Goal: Task Accomplishment & Management: Manage account settings

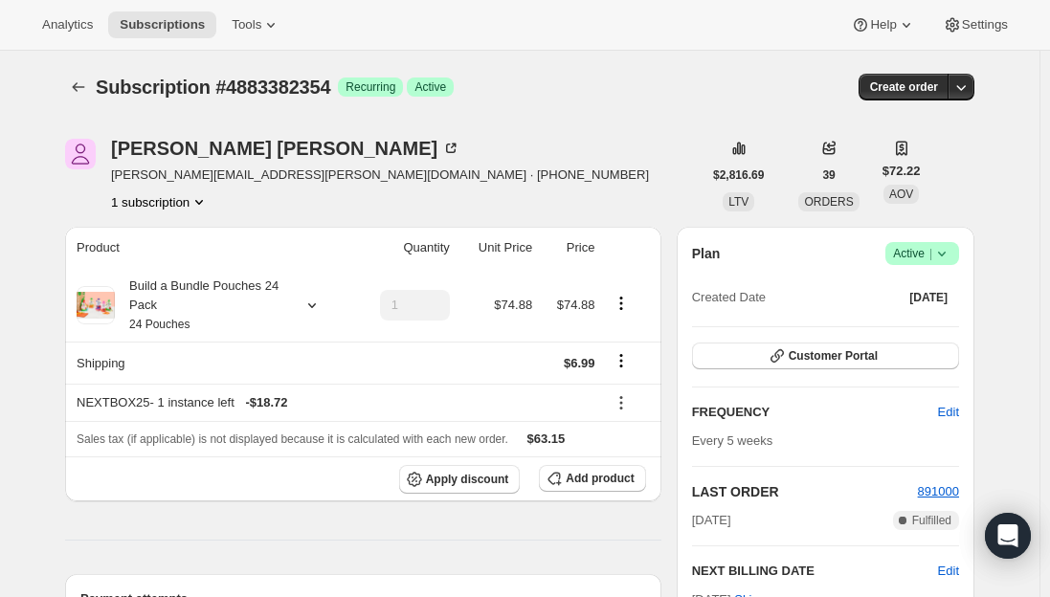
click at [141, 10] on div "Analytics Subscriptions Tools Help Settings" at bounding box center [525, 25] width 1050 height 51
click at [149, 28] on span "Subscriptions" at bounding box center [162, 24] width 85 height 15
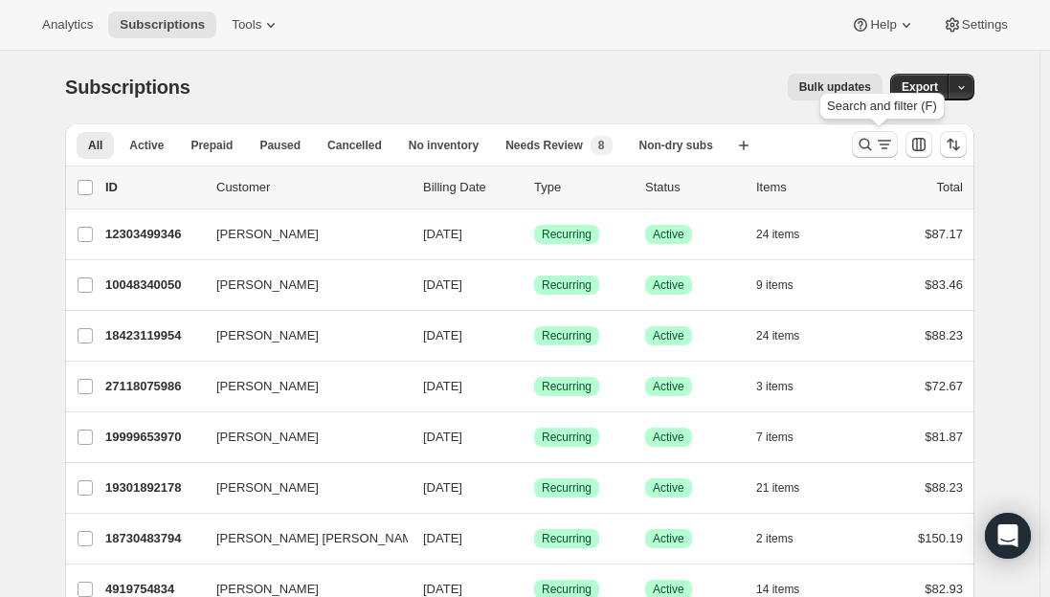
click at [863, 146] on icon "Search and filter results" at bounding box center [864, 144] width 19 height 19
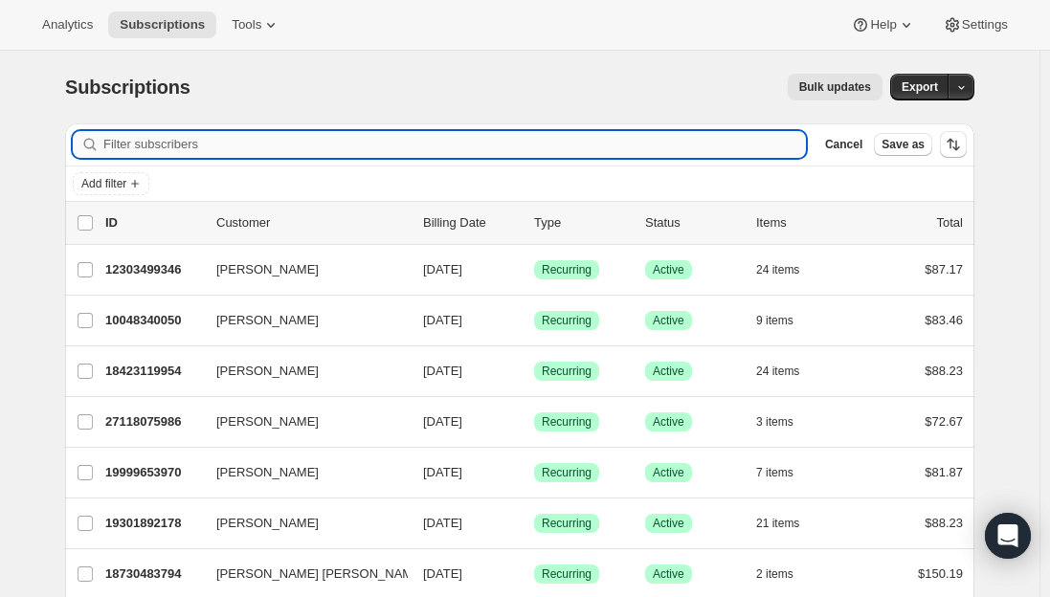
click at [352, 141] on input "Filter subscribers" at bounding box center [454, 144] width 702 height 27
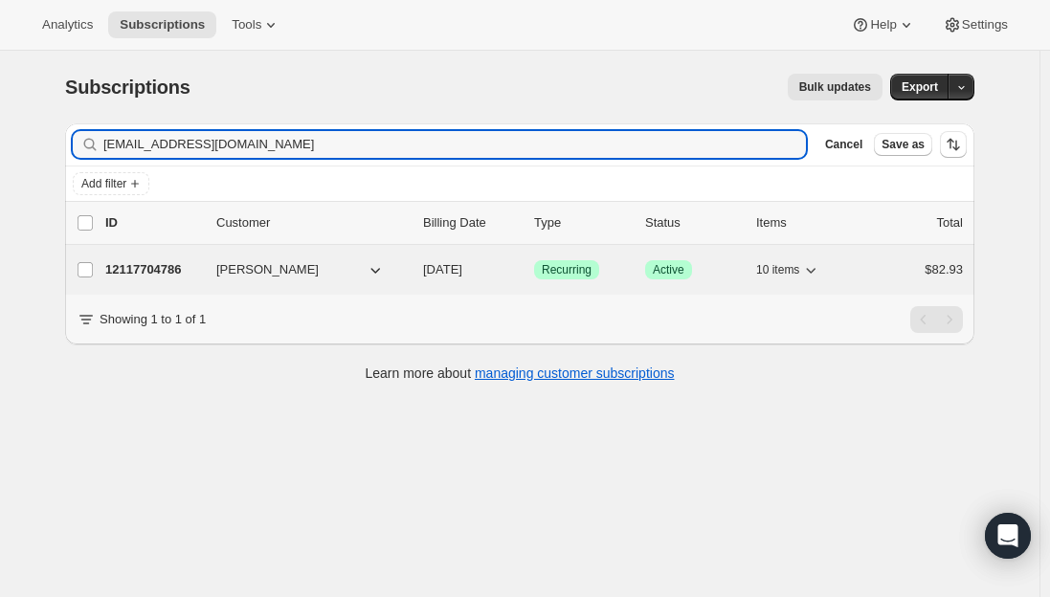
type input "[EMAIL_ADDRESS][DOMAIN_NAME]"
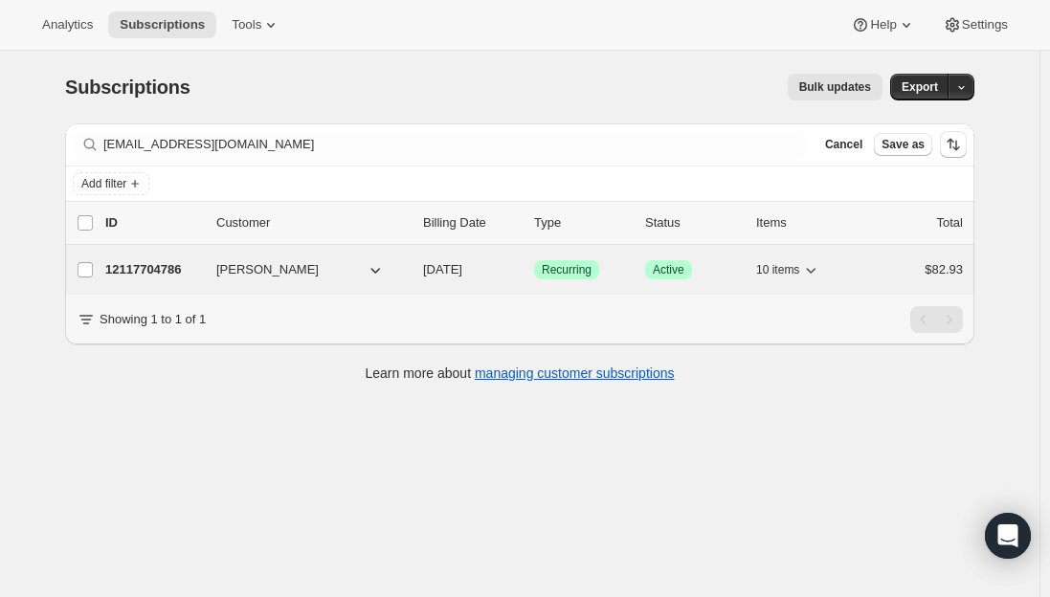
click at [151, 267] on p "12117704786" at bounding box center [153, 269] width 96 height 19
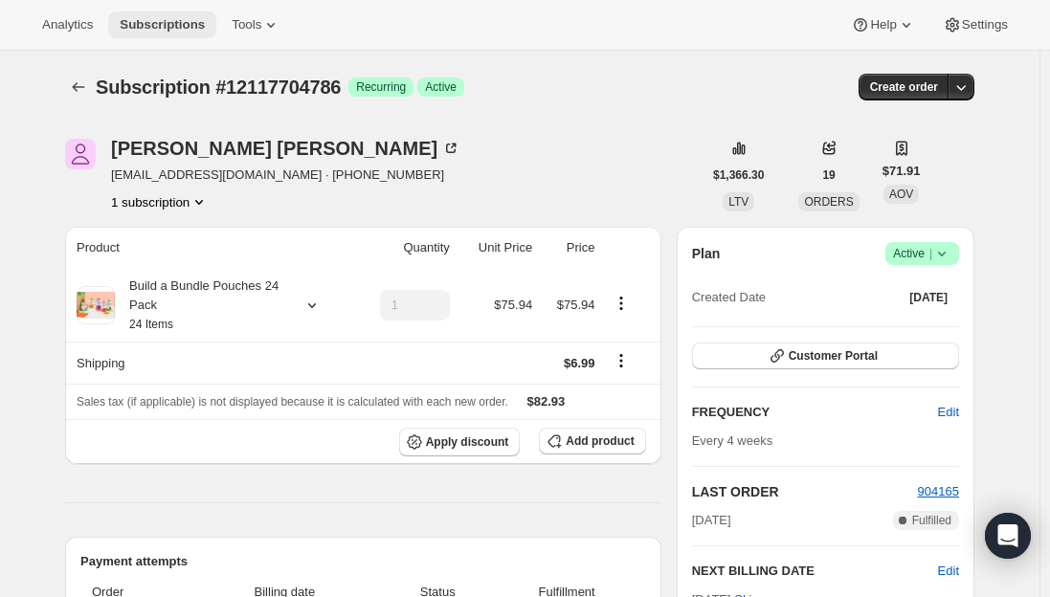
click at [144, 32] on span "Subscriptions" at bounding box center [162, 24] width 85 height 15
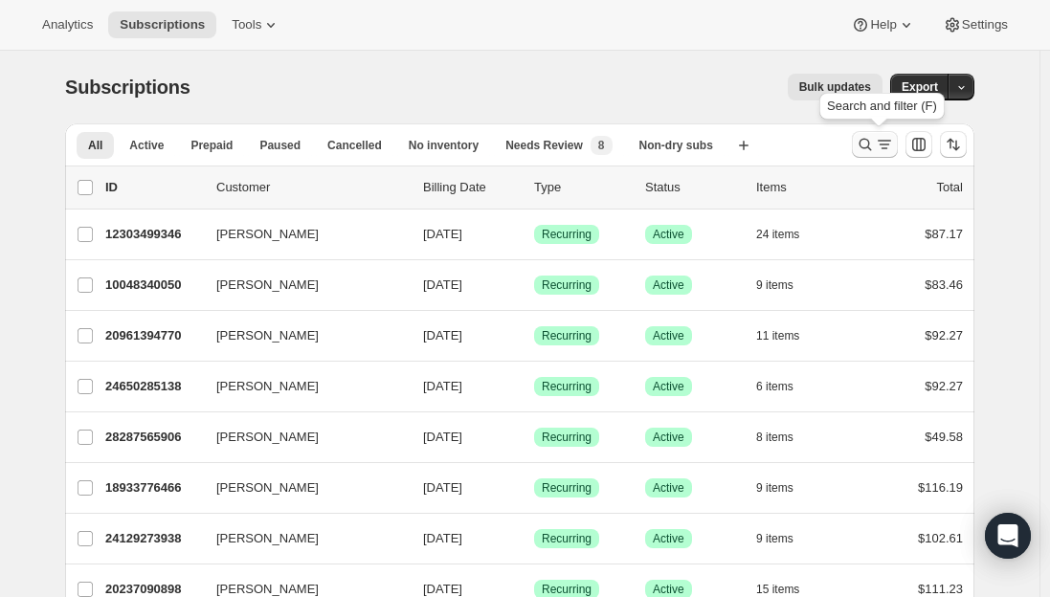
click at [875, 144] on icon "Search and filter results" at bounding box center [864, 144] width 19 height 19
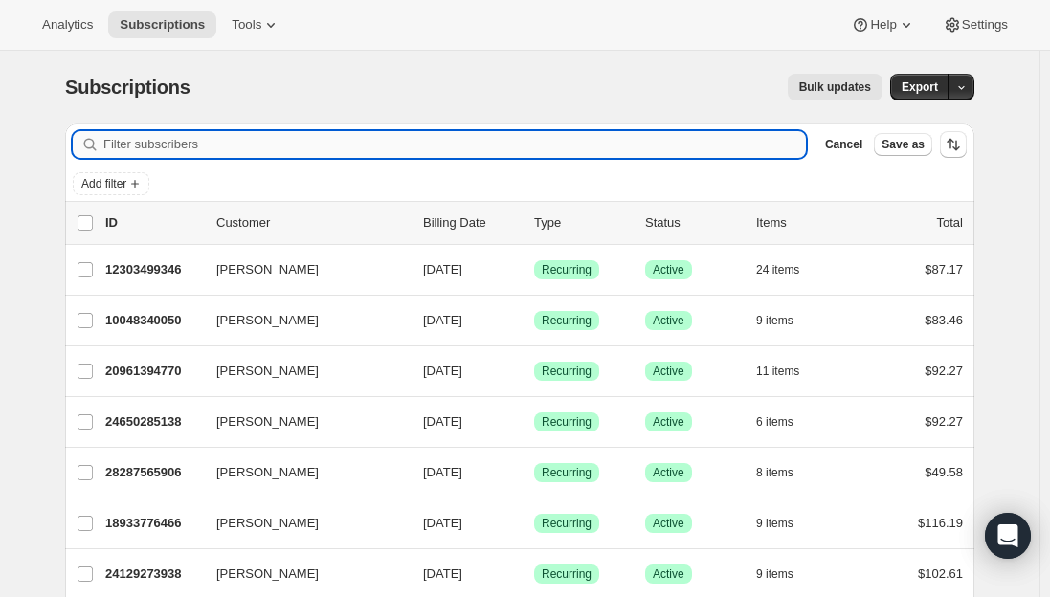
click at [251, 139] on input "Filter subscribers" at bounding box center [454, 144] width 702 height 27
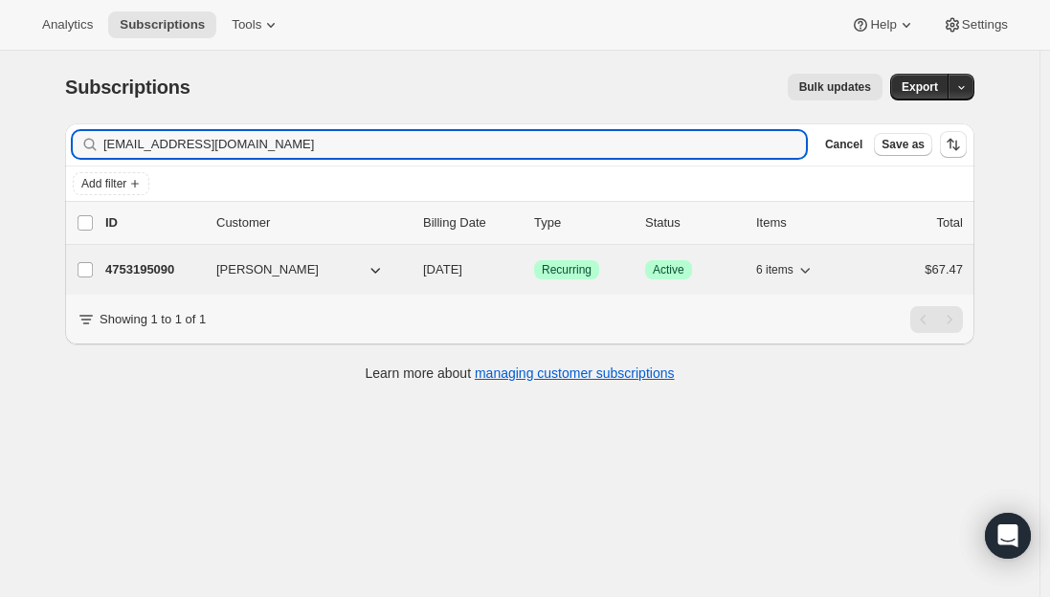
type input "[EMAIL_ADDRESS][DOMAIN_NAME]"
click at [132, 274] on p "4753195090" at bounding box center [153, 269] width 96 height 19
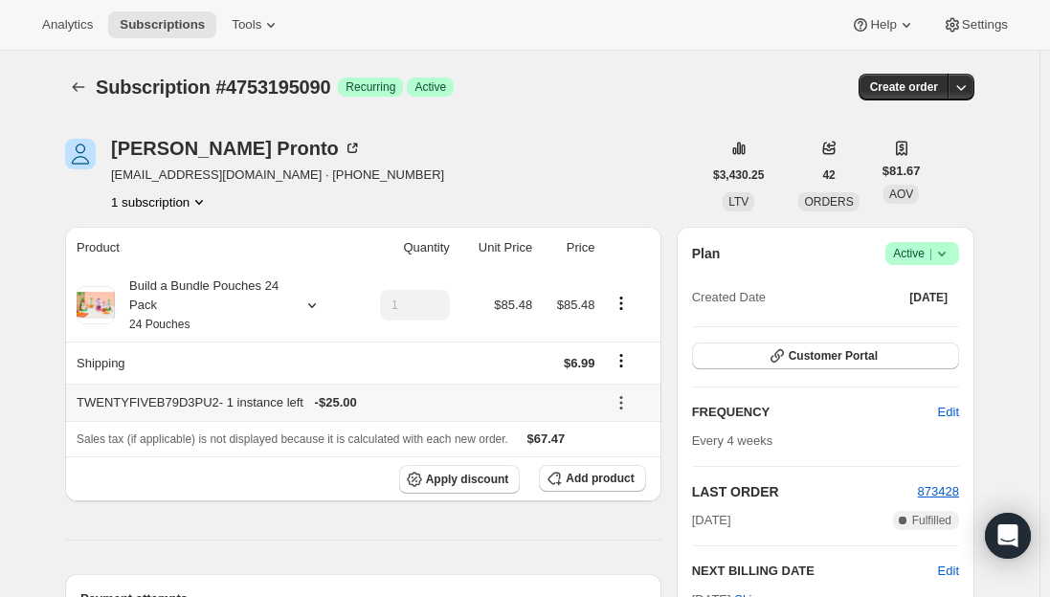
click at [622, 406] on icon at bounding box center [620, 402] width 19 height 19
click at [637, 473] on span "Remove" at bounding box center [633, 471] width 46 height 14
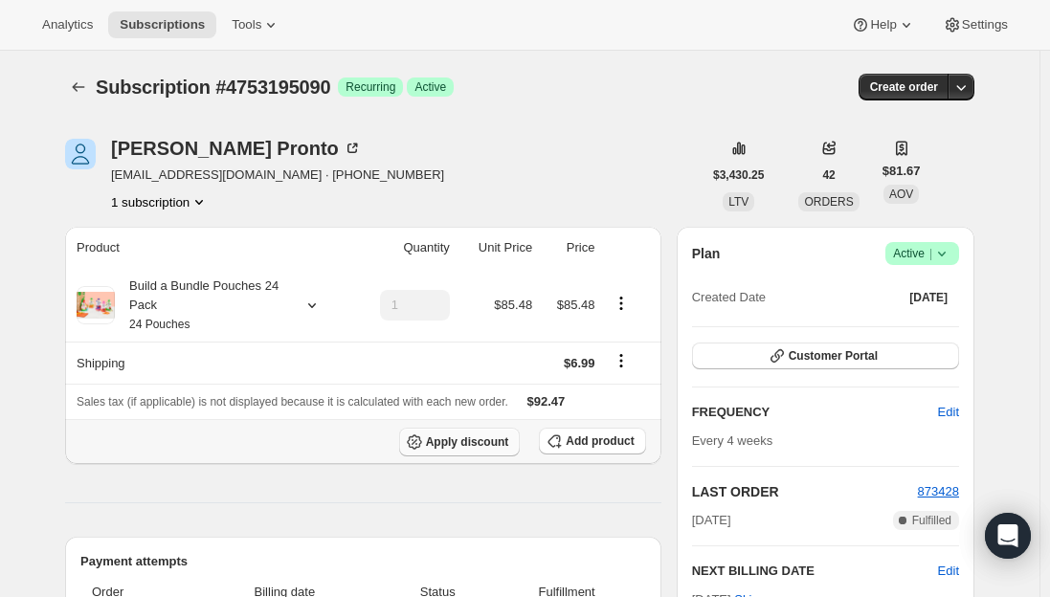
click at [469, 440] on span "Apply discount" at bounding box center [467, 441] width 83 height 15
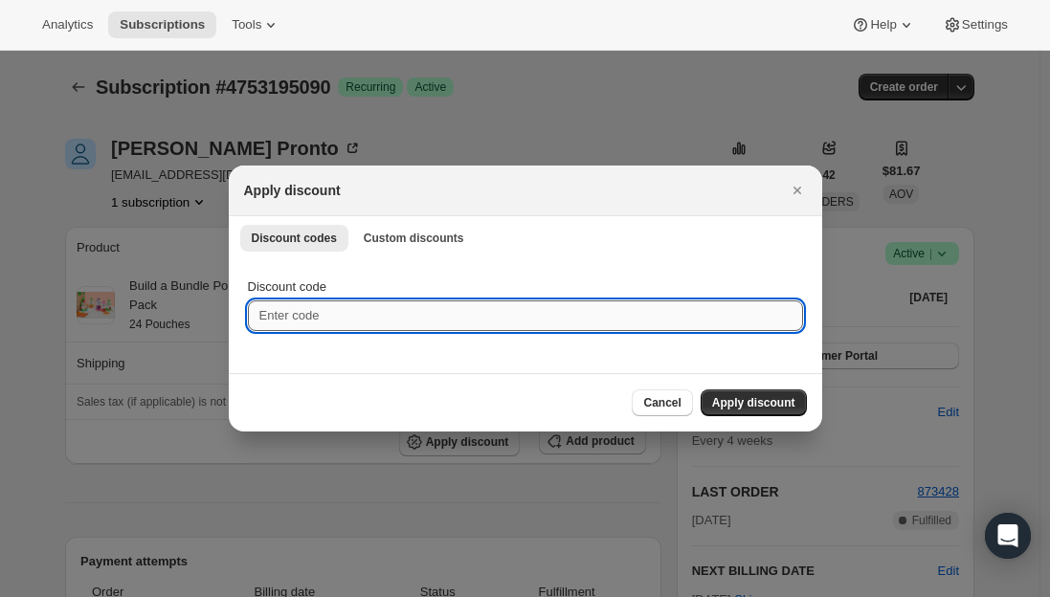
click at [312, 316] on input "Discount code" at bounding box center [525, 315] width 555 height 31
type input "NEXTBOX25"
click at [315, 392] on div "Cancel Apply discount" at bounding box center [525, 402] width 563 height 27
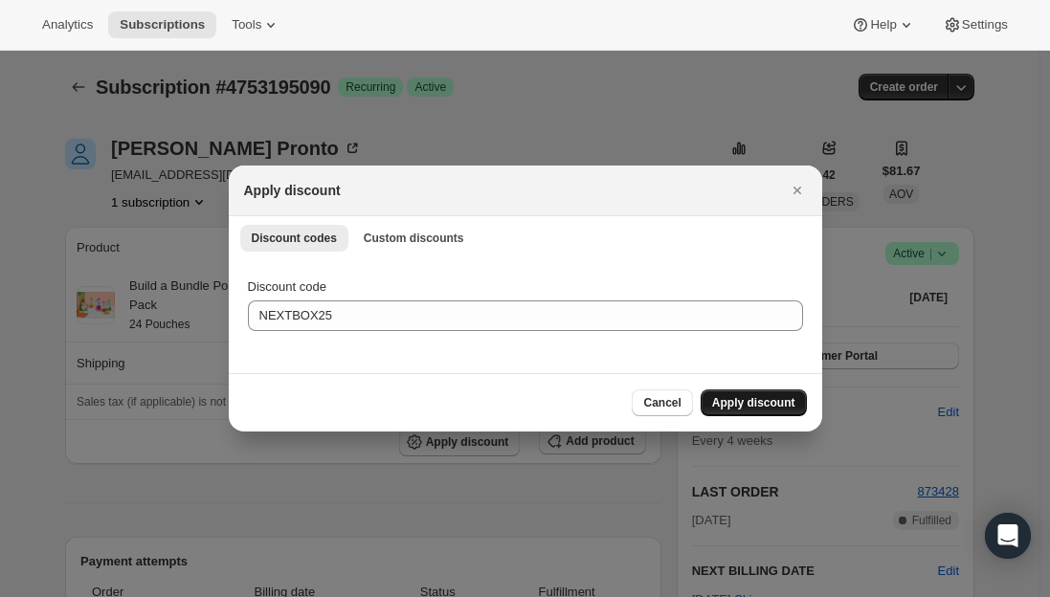
click at [746, 394] on button "Apply discount" at bounding box center [753, 402] width 106 height 27
